Goal: Task Accomplishment & Management: Use online tool/utility

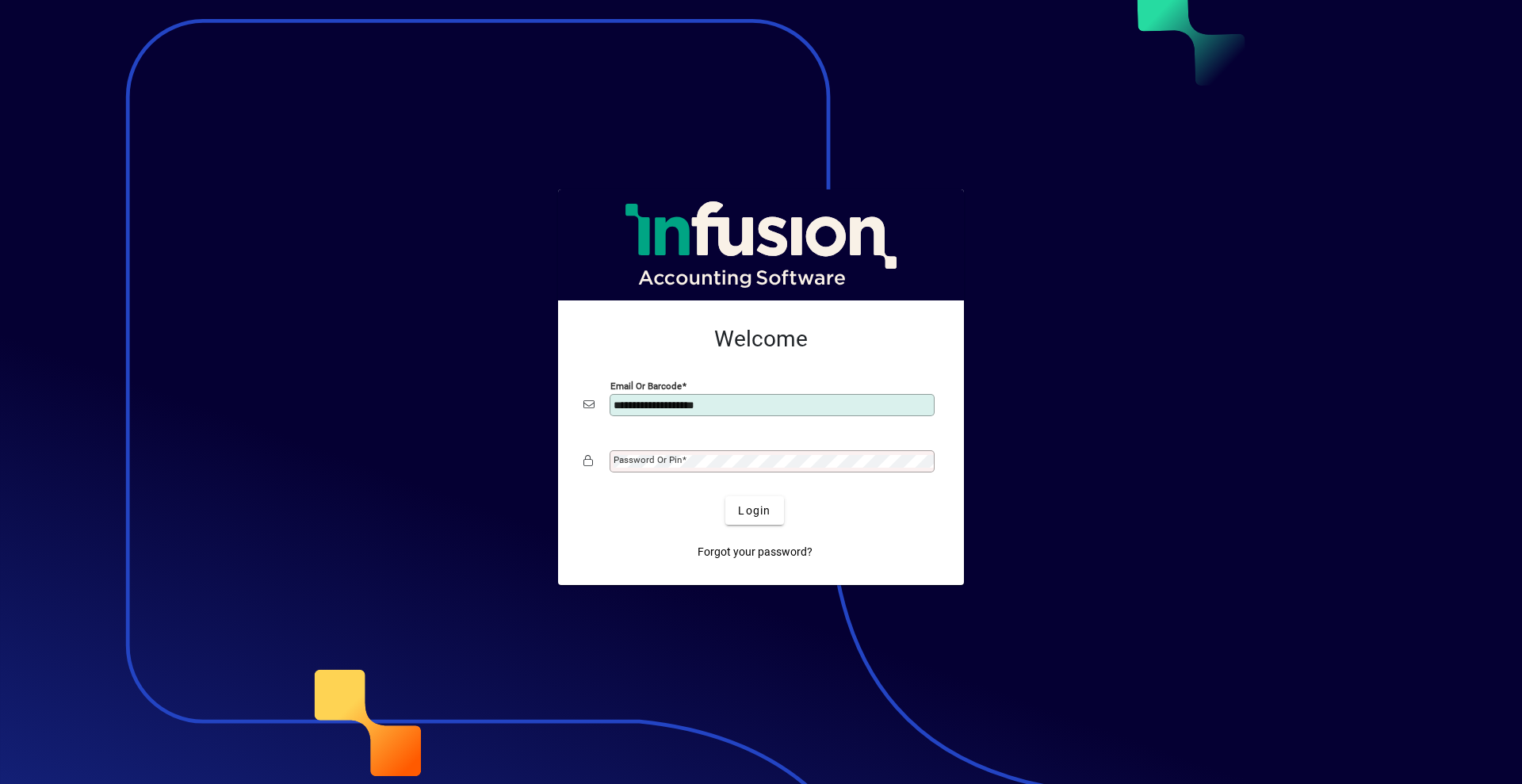
type input "**********"
click at [725, 496] on button "Login" at bounding box center [754, 510] width 58 height 29
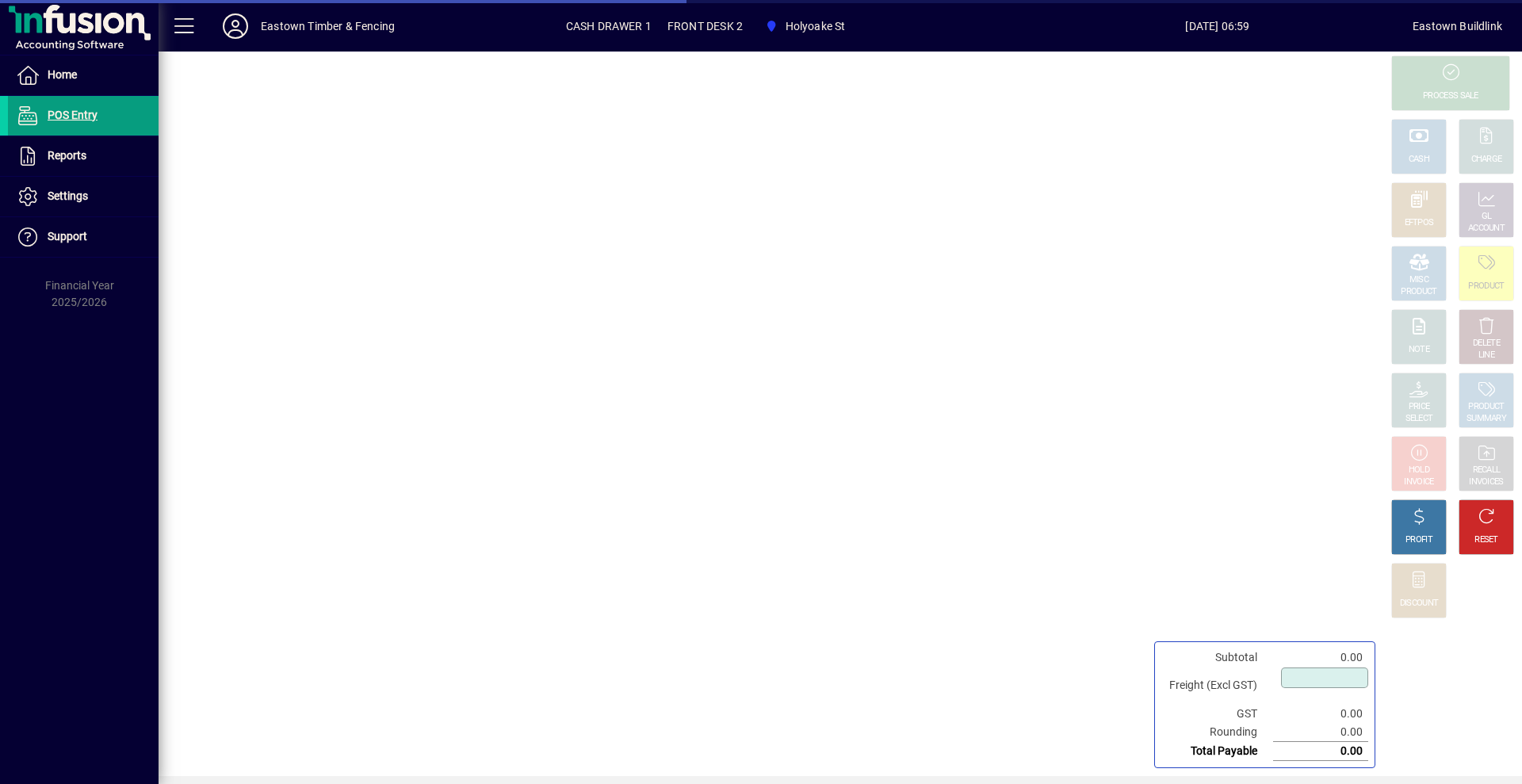
type input "****"
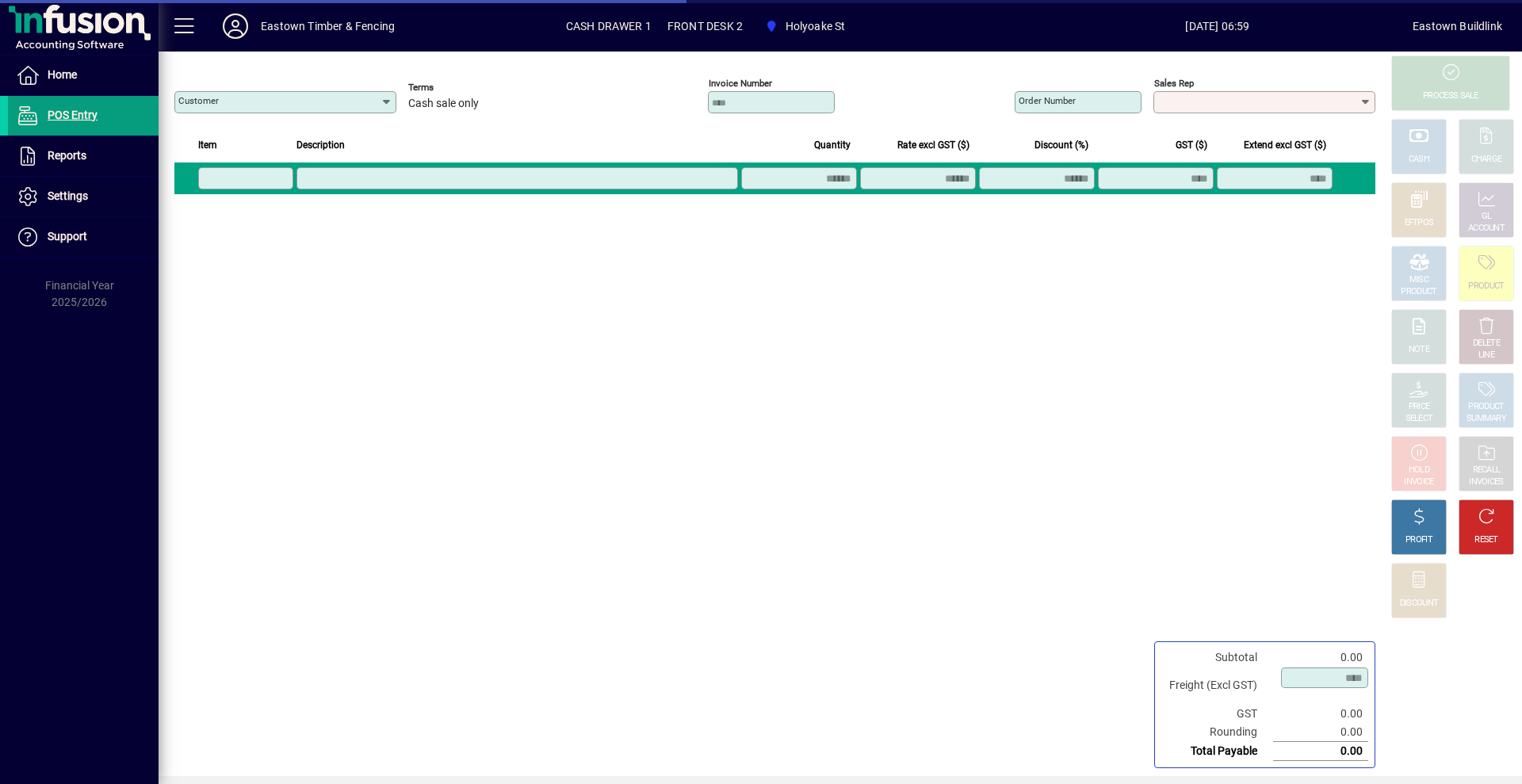
type input "**********"
